Goal: Browse casually

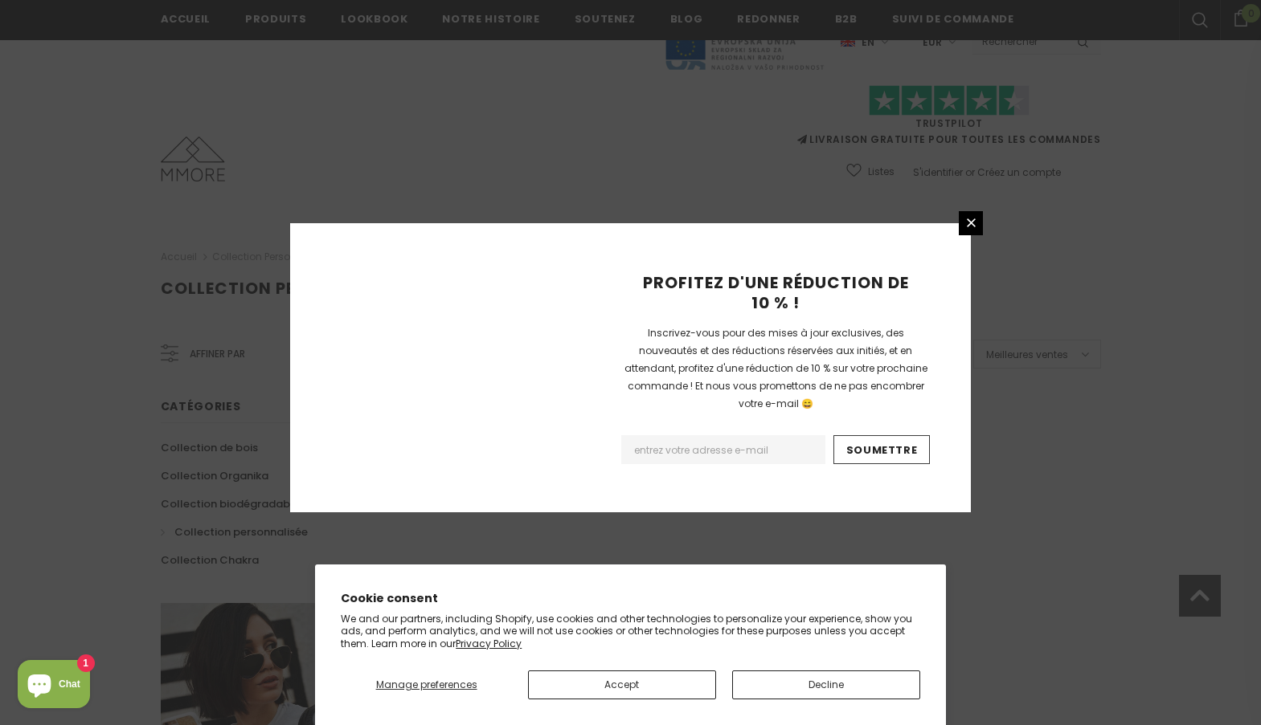
scroll to position [960, 0]
